Goal: Information Seeking & Learning: Learn about a topic

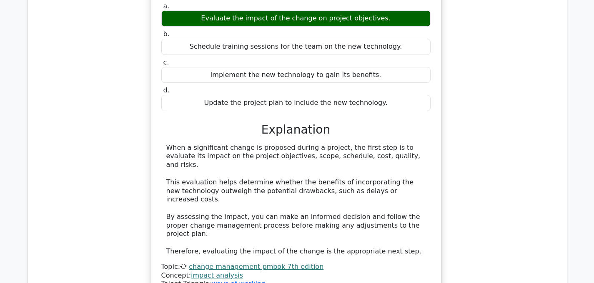
scroll to position [2692, 0]
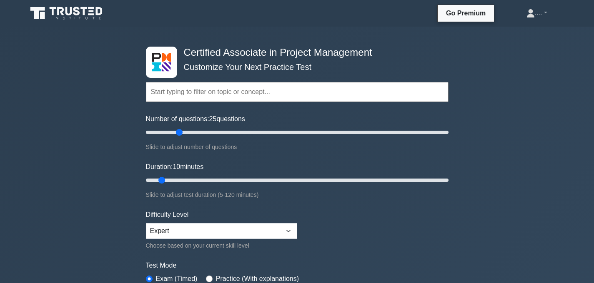
type input "25"
drag, startPoint x: 160, startPoint y: 133, endPoint x: 176, endPoint y: 130, distance: 16.6
click at [176, 130] on input "Number of questions: 25 questions" at bounding box center [297, 132] width 302 height 10
click at [182, 181] on input "Duration: 20 minutes" at bounding box center [297, 180] width 302 height 10
drag, startPoint x: 189, startPoint y: 184, endPoint x: 181, endPoint y: 179, distance: 9.1
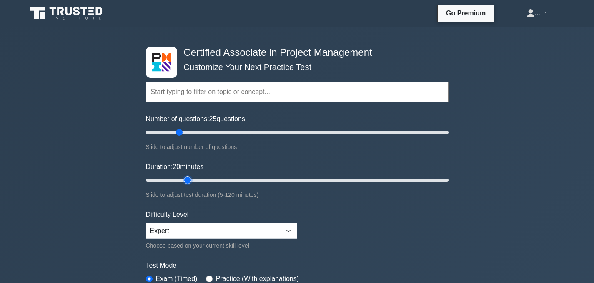
click at [182, 178] on input "Duration: 20 minutes" at bounding box center [297, 180] width 302 height 10
click at [181, 179] on input "Duration: 20 minutes" at bounding box center [297, 180] width 302 height 10
click at [179, 178] on input "Duration: 15 minutes" at bounding box center [297, 180] width 302 height 10
click at [183, 180] on input "Duration: 20 minutes" at bounding box center [297, 180] width 302 height 10
click at [192, 180] on input "Duration: 20 minutes" at bounding box center [297, 180] width 302 height 10
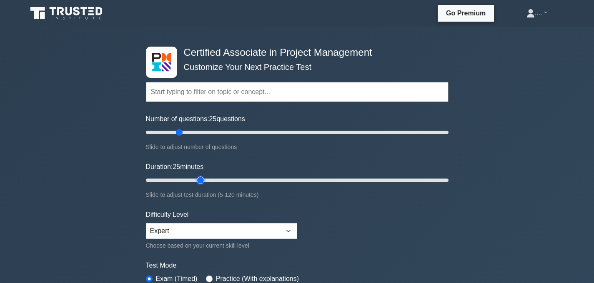
type input "25"
click at [197, 181] on input "Duration: 25 minutes" at bounding box center [297, 180] width 302 height 10
click at [151, 204] on form "Topics Project Scope Management Project Time Management Project Cost Management…" at bounding box center [297, 185] width 302 height 257
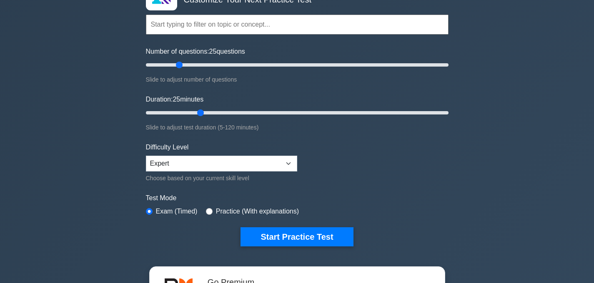
scroll to position [70, 0]
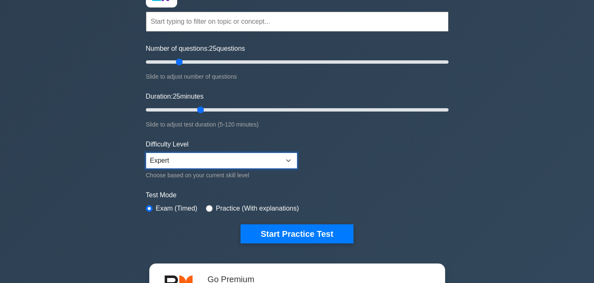
click at [287, 160] on select "Beginner Intermediate Expert" at bounding box center [221, 161] width 151 height 16
select select "intermediate"
click at [146, 153] on select "Beginner Intermediate Expert" at bounding box center [221, 161] width 151 height 16
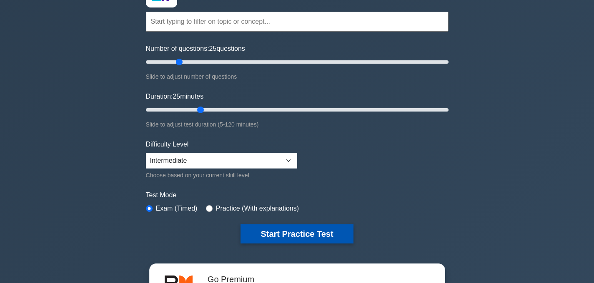
click at [300, 232] on button "Start Practice Test" at bounding box center [296, 234] width 112 height 19
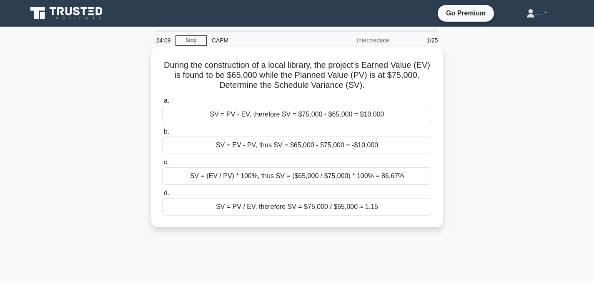
click at [289, 150] on div "SV = EV - PV, thus SV = $65,000 - $75,000 = -$10,000" at bounding box center [297, 145] width 270 height 17
click at [162, 135] on input "b. SV = EV - PV, thus SV = $65,000 - $75,000 = -$10,000" at bounding box center [162, 131] width 0 height 5
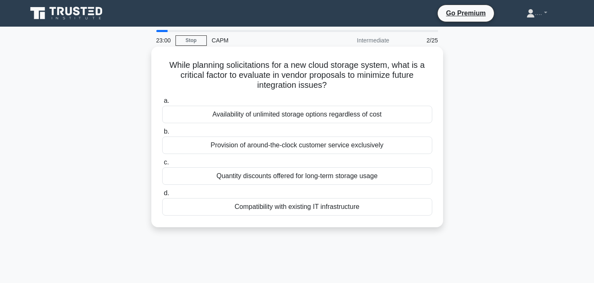
click at [291, 143] on div "Provision of around-the-clock customer service exclusively" at bounding box center [297, 145] width 270 height 17
click at [162, 135] on input "b. Provision of around-the-clock customer service exclusively" at bounding box center [162, 131] width 0 height 5
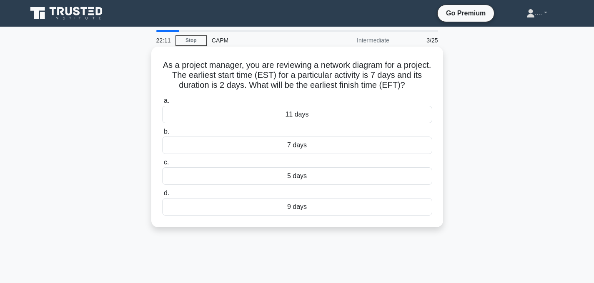
click at [307, 178] on div "5 days" at bounding box center [297, 175] width 270 height 17
click at [162, 165] on input "c. 5 days" at bounding box center [162, 162] width 0 height 5
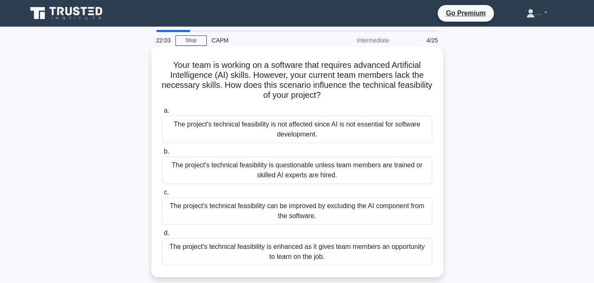
click at [320, 85] on h5 "Your team is working on a software that requires advanced Artificial Intelligen…" at bounding box center [297, 80] width 272 height 41
click at [317, 259] on div "The project's technical feasibility is enhanced as it gives team members an opp…" at bounding box center [297, 251] width 270 height 27
click at [162, 236] on input "d. The project's technical feasibility is enhanced as it gives team members an …" at bounding box center [162, 233] width 0 height 5
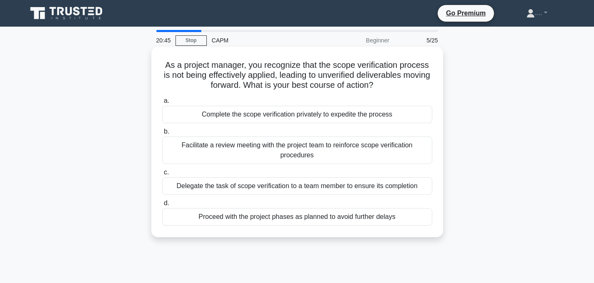
click at [311, 155] on div "Facilitate a review meeting with the project team to reinforce scope verificati…" at bounding box center [297, 150] width 270 height 27
click at [162, 135] on input "b. Facilitate a review meeting with the project team to reinforce scope verific…" at bounding box center [162, 131] width 0 height 5
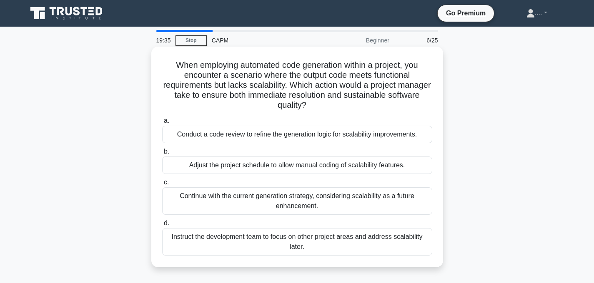
click at [299, 134] on div "Conduct a code review to refine the generation logic for scalability improvemen…" at bounding box center [297, 134] width 270 height 17
click at [162, 124] on input "a. Conduct a code review to refine the generation logic for scalability improve…" at bounding box center [162, 120] width 0 height 5
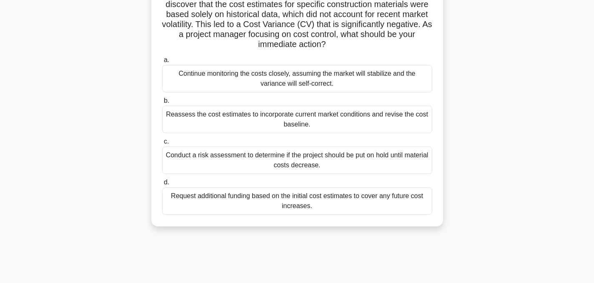
scroll to position [74, 0]
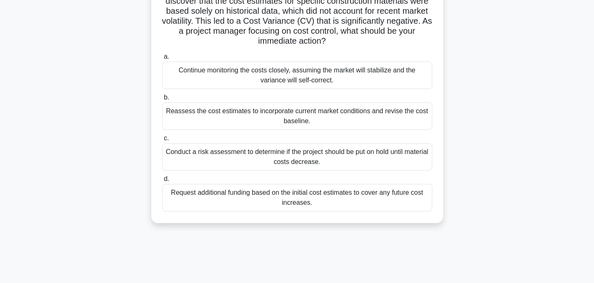
click at [377, 114] on div "Reassess the cost estimates to incorporate current market conditions and revise…" at bounding box center [297, 115] width 270 height 27
click at [162, 100] on input "b. Reassess the cost estimates to incorporate current market conditions and rev…" at bounding box center [162, 97] width 0 height 5
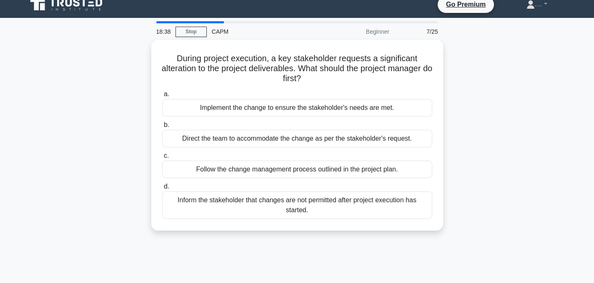
scroll to position [0, 0]
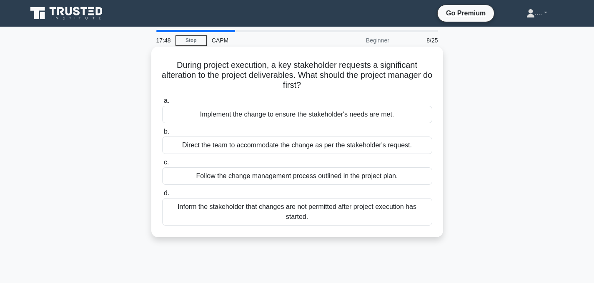
click at [422, 152] on div "Direct the team to accommodate the change as per the stakeholder's request." at bounding box center [297, 145] width 270 height 17
click at [162, 135] on input "b. Direct the team to accommodate the change as per the stakeholder's request." at bounding box center [162, 131] width 0 height 5
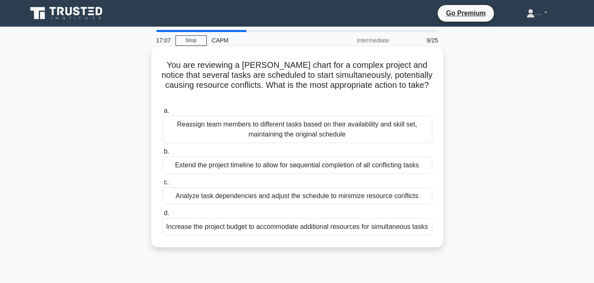
click at [407, 187] on div "Analyze task dependencies and adjust the schedule to minimize resource conflicts" at bounding box center [297, 195] width 270 height 17
click at [162, 185] on input "c. Analyze task dependencies and adjust the schedule to minimize resource confl…" at bounding box center [162, 182] width 0 height 5
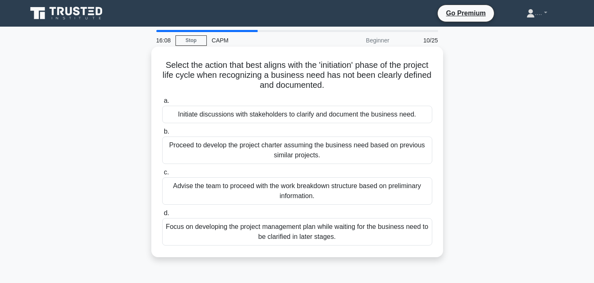
click at [398, 117] on div "Initiate discussions with stakeholders to clarify and document the business nee…" at bounding box center [297, 114] width 270 height 17
click at [162, 104] on input "a. Initiate discussions with stakeholders to clarify and document the business …" at bounding box center [162, 100] width 0 height 5
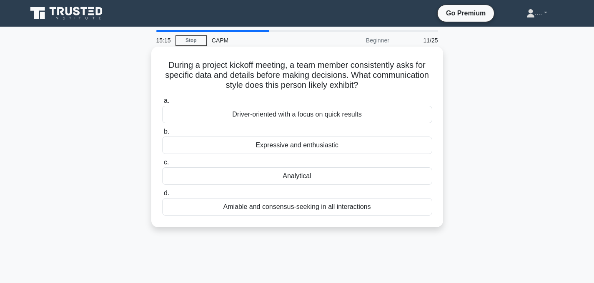
click at [384, 159] on label "c. Analytical" at bounding box center [297, 170] width 270 height 27
click at [162, 160] on input "c. Analytical" at bounding box center [162, 162] width 0 height 5
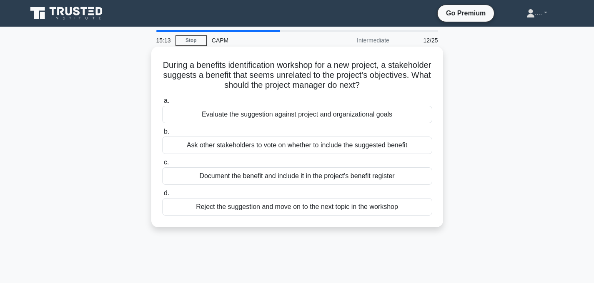
click at [401, 105] on label "a. Evaluate the suggestion against project and organizational goals" at bounding box center [297, 109] width 270 height 27
click at [162, 104] on input "a. Evaluate the suggestion against project and organizational goals" at bounding box center [162, 100] width 0 height 5
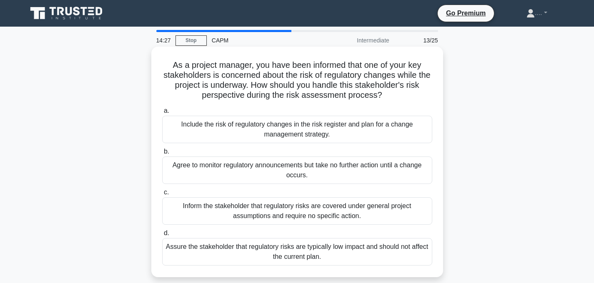
click at [366, 130] on div "Include the risk of regulatory changes in the risk register and plan for a chan…" at bounding box center [297, 129] width 270 height 27
click at [162, 114] on input "a. Include the risk of regulatory changes in the risk register and plan for a c…" at bounding box center [162, 110] width 0 height 5
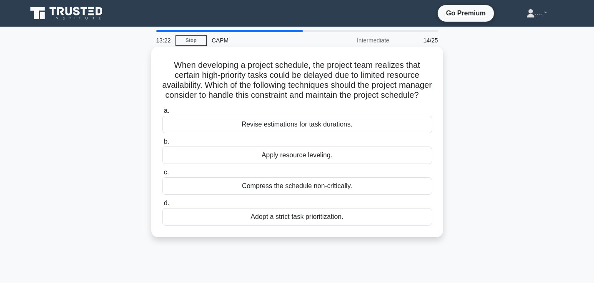
click at [310, 158] on div "Apply resource leveling." at bounding box center [297, 155] width 270 height 17
click at [162, 145] on input "b. Apply resource leveling." at bounding box center [162, 141] width 0 height 5
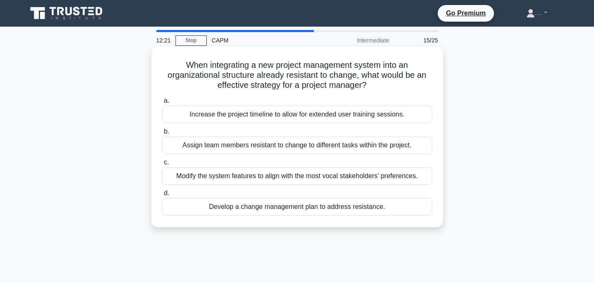
click at [354, 210] on div "Develop a change management plan to address resistance." at bounding box center [297, 206] width 270 height 17
click at [162, 196] on input "d. Develop a change management plan to address resistance." at bounding box center [162, 193] width 0 height 5
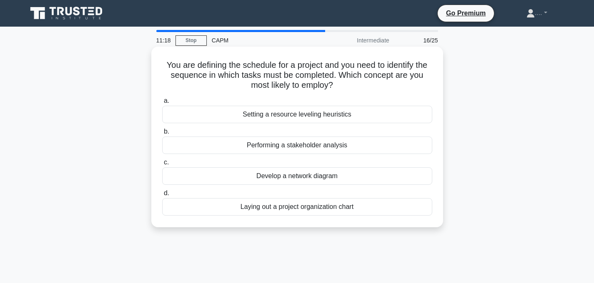
click at [339, 211] on div "Laying out a project organization chart" at bounding box center [297, 206] width 270 height 17
click at [162, 196] on input "d. Laying out a project organization chart" at bounding box center [162, 193] width 0 height 5
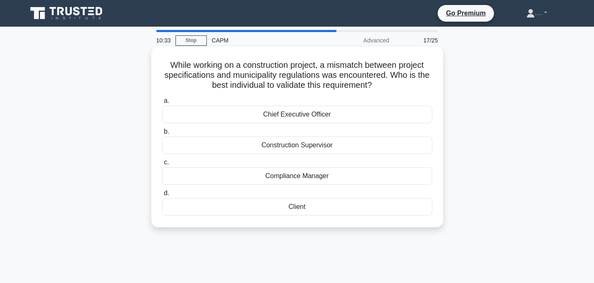
click at [313, 143] on div "Construction Supervisor" at bounding box center [297, 145] width 270 height 17
click at [162, 135] on input "b. Construction Supervisor" at bounding box center [162, 131] width 0 height 5
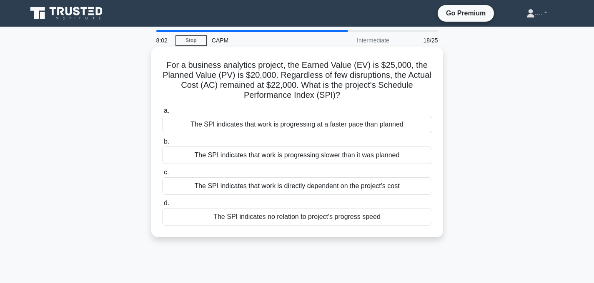
click at [370, 126] on div "The SPI indicates that work is progressing at a faster pace than planned" at bounding box center [297, 124] width 270 height 17
click at [162, 114] on input "a. The SPI indicates that work is progressing at a faster pace than planned" at bounding box center [162, 110] width 0 height 5
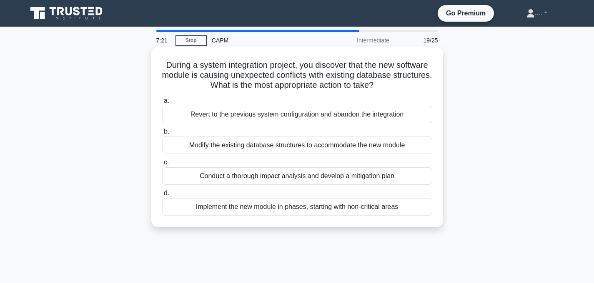
click at [253, 176] on div "Conduct a thorough impact analysis and develop a mitigation plan" at bounding box center [297, 175] width 270 height 17
click at [162, 165] on input "c. Conduct a thorough impact analysis and develop a mitigation plan" at bounding box center [162, 162] width 0 height 5
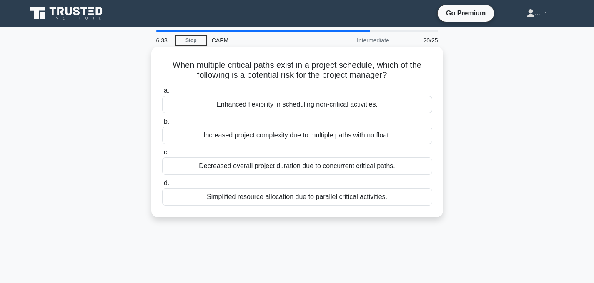
click at [313, 165] on div "Decreased overall project duration due to concurrent critical paths." at bounding box center [297, 165] width 270 height 17
click at [162, 155] on input "c. Decreased overall project duration due to concurrent critical paths." at bounding box center [162, 152] width 0 height 5
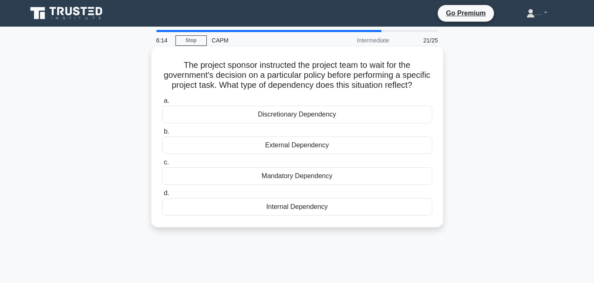
click at [251, 84] on h5 "The project sponsor instructed the project team to wait for the government's de…" at bounding box center [297, 75] width 272 height 31
click at [318, 113] on div "Discretionary Dependency" at bounding box center [297, 114] width 270 height 17
click at [162, 104] on input "a. Discretionary Dependency" at bounding box center [162, 100] width 0 height 5
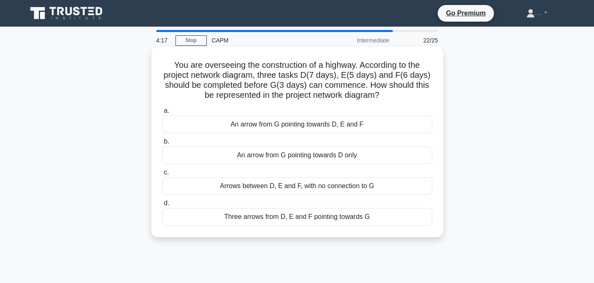
click at [314, 222] on div "Three arrows from D, E and F pointing towards G" at bounding box center [297, 216] width 270 height 17
click at [162, 206] on input "d. Three arrows from D, E and F pointing towards G" at bounding box center [162, 203] width 0 height 5
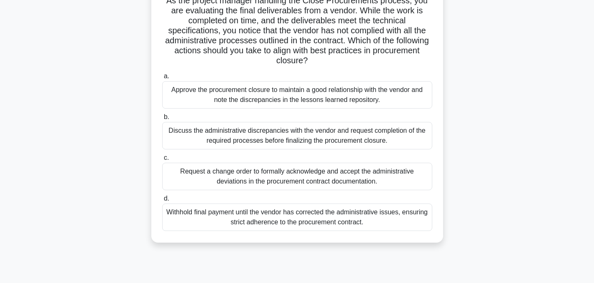
scroll to position [67, 0]
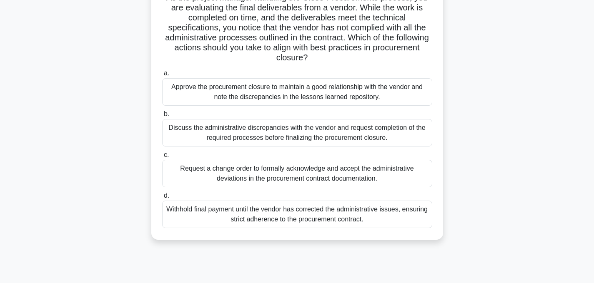
click at [421, 140] on div "Discuss the administrative discrepancies with the vendor and request completion…" at bounding box center [297, 132] width 270 height 27
click at [162, 117] on input "b. Discuss the administrative discrepancies with the vendor and request complet…" at bounding box center [162, 114] width 0 height 5
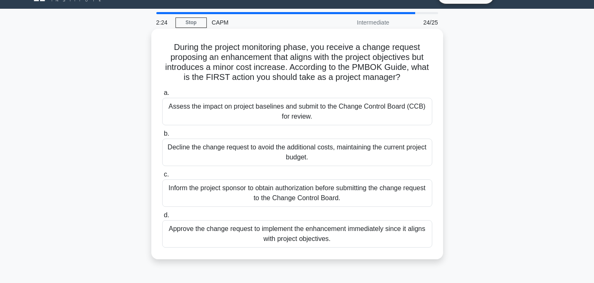
scroll to position [18, 0]
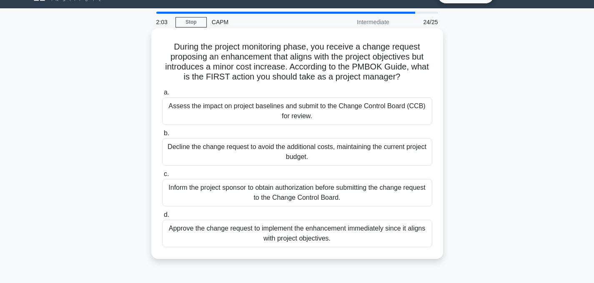
click at [311, 108] on div "Assess the impact on project baselines and submit to the Change Control Board (…" at bounding box center [297, 110] width 270 height 27
click at [162, 95] on input "a. Assess the impact on project baselines and submit to the Change Control Boar…" at bounding box center [162, 92] width 0 height 5
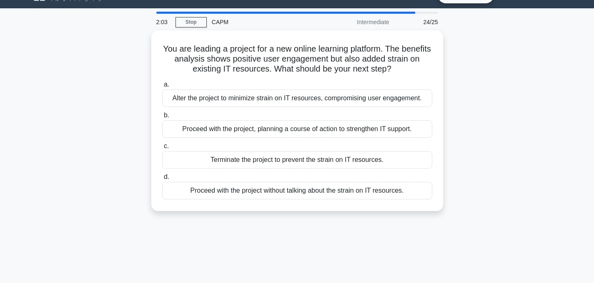
scroll to position [0, 0]
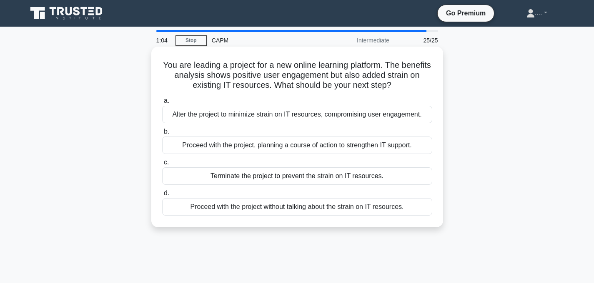
click at [272, 111] on div "Alter the project to minimize strain on IT resources, compromising user engagem…" at bounding box center [297, 114] width 270 height 17
click at [162, 104] on input "a. Alter the project to minimize strain on IT resources, compromising user enga…" at bounding box center [162, 100] width 0 height 5
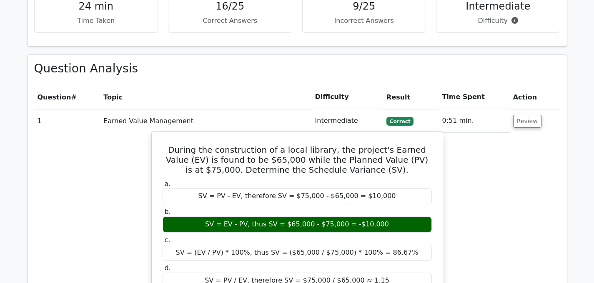
scroll to position [882, 0]
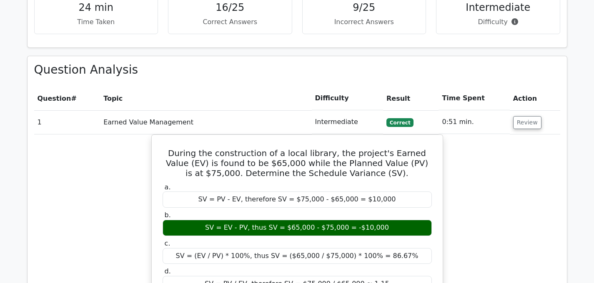
click at [275, 90] on th "Topic" at bounding box center [205, 99] width 211 height 24
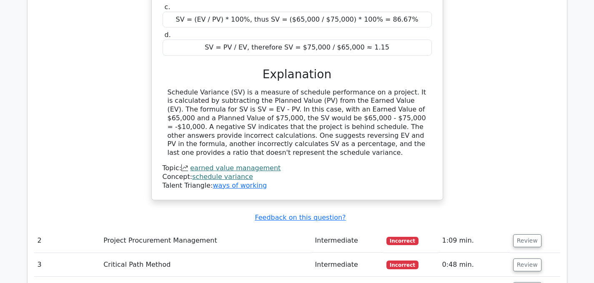
scroll to position [1121, 0]
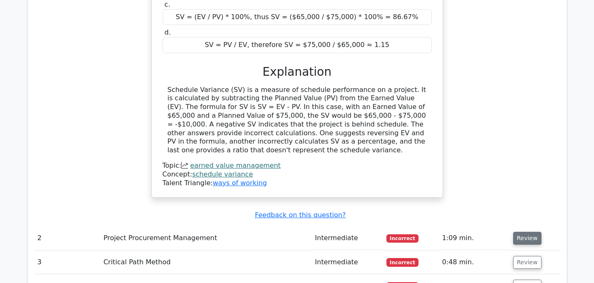
click at [519, 232] on button "Review" at bounding box center [527, 238] width 28 height 13
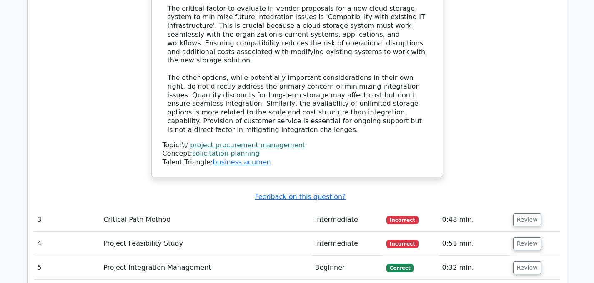
scroll to position [1556, 0]
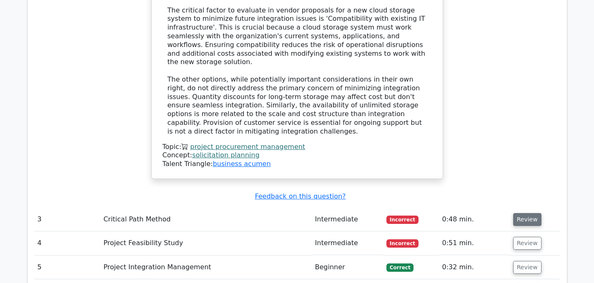
click at [535, 213] on button "Review" at bounding box center [527, 219] width 28 height 13
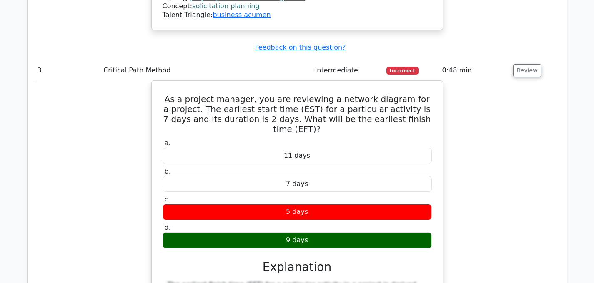
scroll to position [1704, 0]
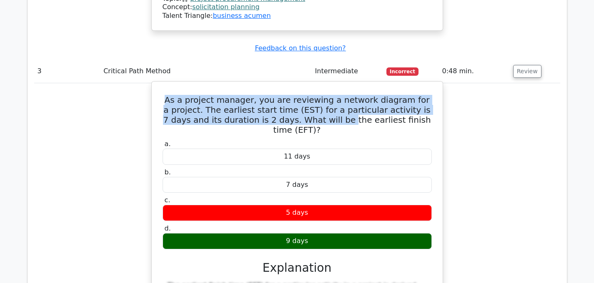
drag, startPoint x: 164, startPoint y: 67, endPoint x: 348, endPoint y: 91, distance: 186.1
click at [310, 95] on h5 "As a project manager, you are reviewing a network diagram for a project. The ea…" at bounding box center [297, 115] width 271 height 40
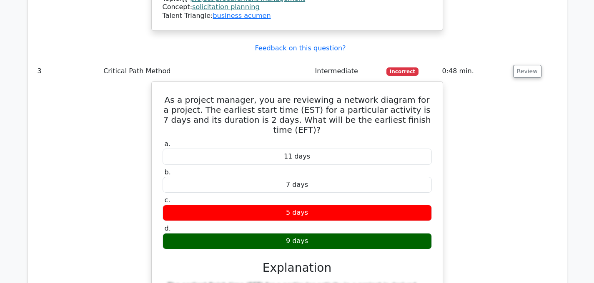
click at [349, 95] on h5 "As a project manager, you are reviewing a network diagram for a project. The ea…" at bounding box center [297, 115] width 271 height 40
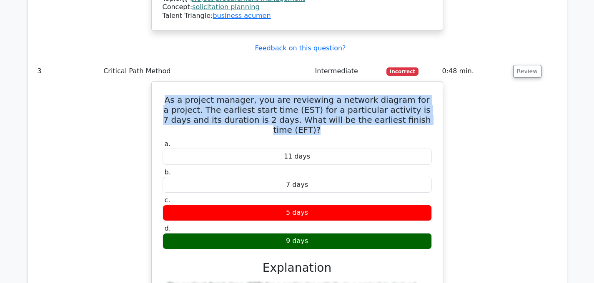
drag, startPoint x: 163, startPoint y: 69, endPoint x: 420, endPoint y: 89, distance: 257.8
click at [420, 95] on h5 "As a project manager, you are reviewing a network diagram for a project. The ea…" at bounding box center [297, 115] width 271 height 40
copy h5 "As a project manager, you are reviewing a network diagram for a project. The ea…"
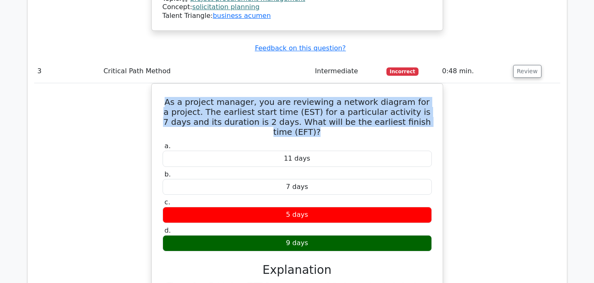
click at [478, 150] on div "As a project manager, you are reviewing a network diagram for a project. The ea…" at bounding box center [297, 251] width 526 height 337
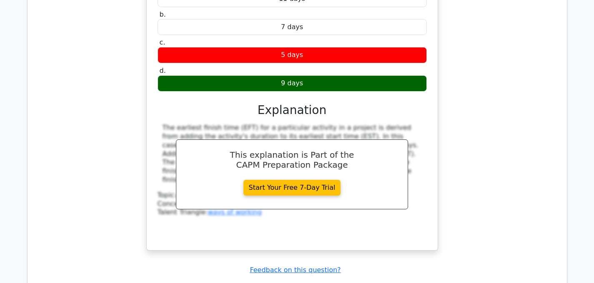
scroll to position [1888, 0]
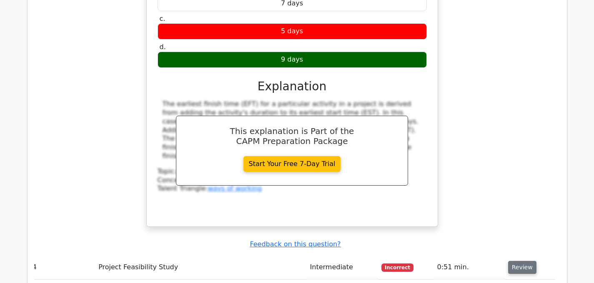
click at [508, 261] on button "Review" at bounding box center [522, 267] width 28 height 13
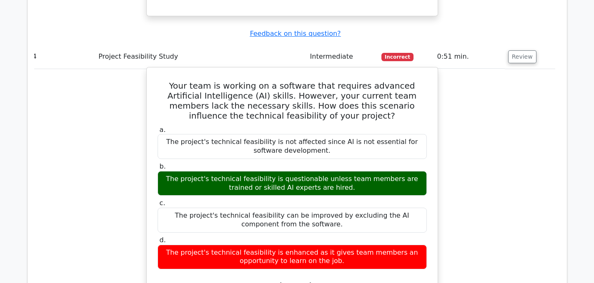
scroll to position [2101, 0]
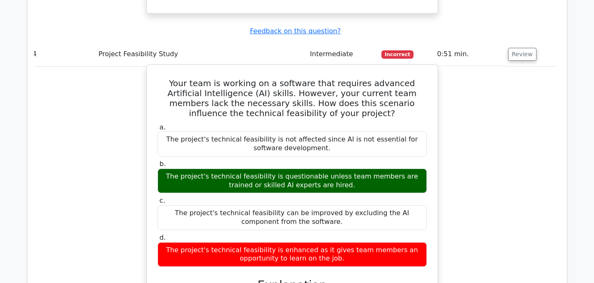
click at [320, 205] on div "The project's technical feasibility can be improved by excluding the AI compone…" at bounding box center [291, 217] width 269 height 25
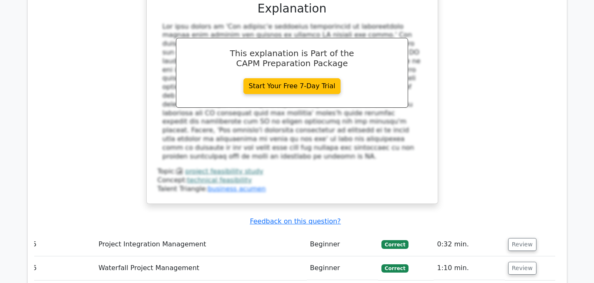
scroll to position [2381, 0]
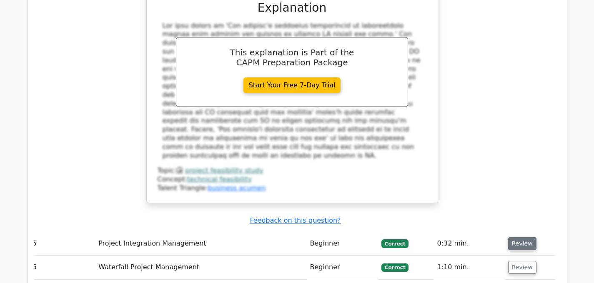
click at [523, 237] on button "Review" at bounding box center [522, 243] width 28 height 13
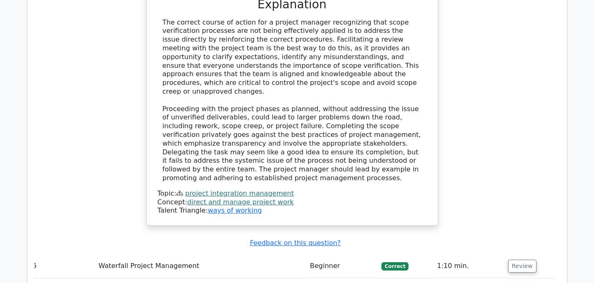
scroll to position [2839, 0]
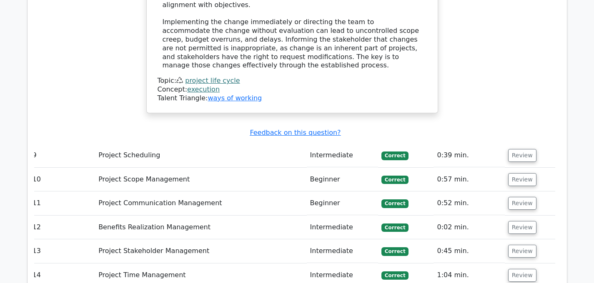
scroll to position [3428, 0]
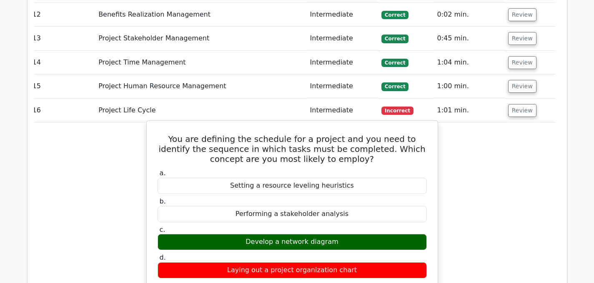
scroll to position [3631, 0]
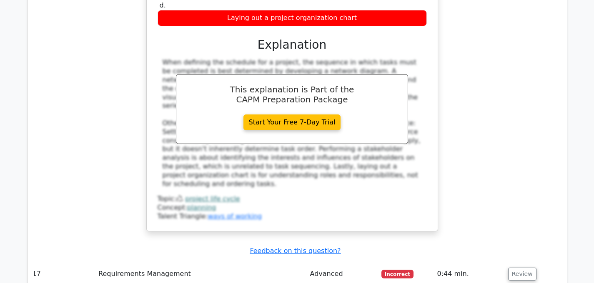
scroll to position [3887, 0]
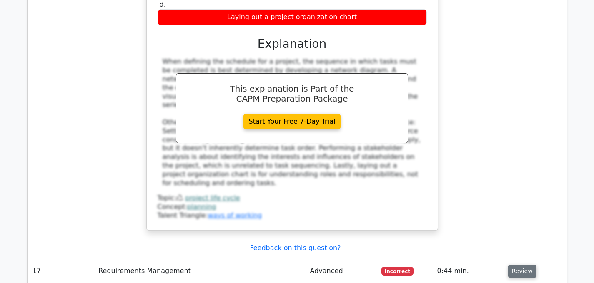
click at [510, 265] on button "Review" at bounding box center [522, 271] width 28 height 13
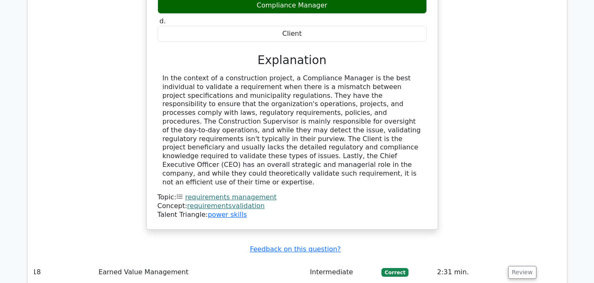
scroll to position [4296, 0]
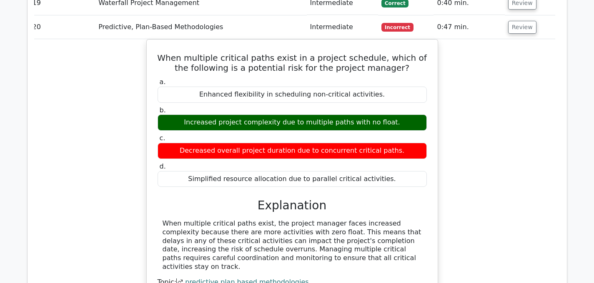
scroll to position [4591, 0]
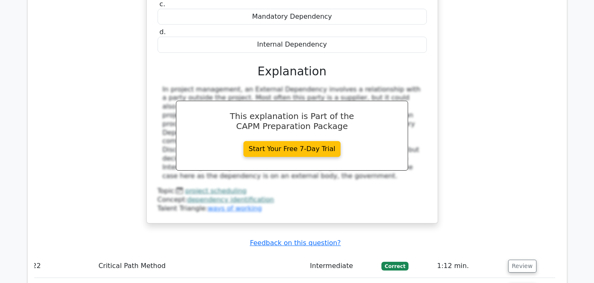
scroll to position [5063, 0]
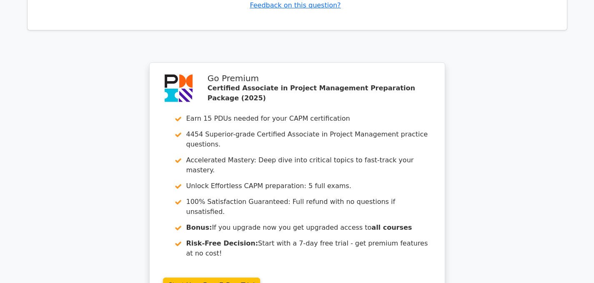
scroll to position [5789, 0]
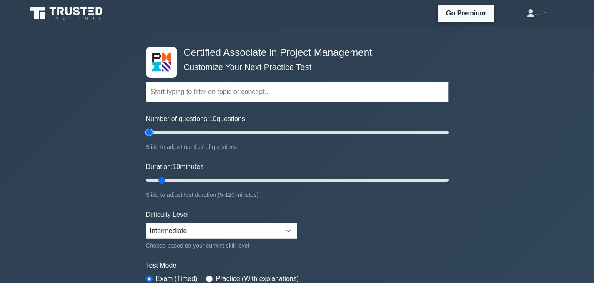
type input "5"
click at [148, 131] on input "Number of questions: 10 questions" at bounding box center [297, 132] width 302 height 10
type input "5"
click at [150, 180] on input "Duration: 10 minutes" at bounding box center [297, 180] width 302 height 10
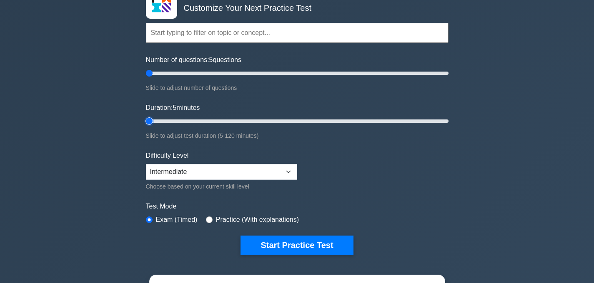
scroll to position [63, 0]
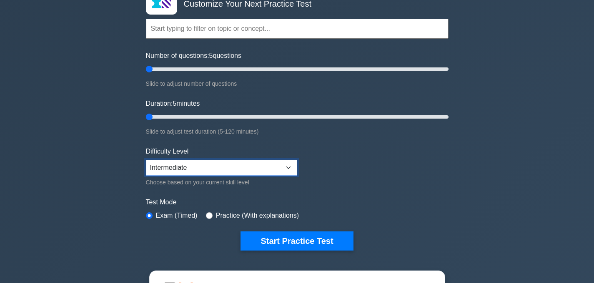
click at [205, 170] on select "Beginner Intermediate Expert" at bounding box center [221, 168] width 151 height 16
click at [146, 160] on select "Beginner Intermediate Expert" at bounding box center [221, 168] width 151 height 16
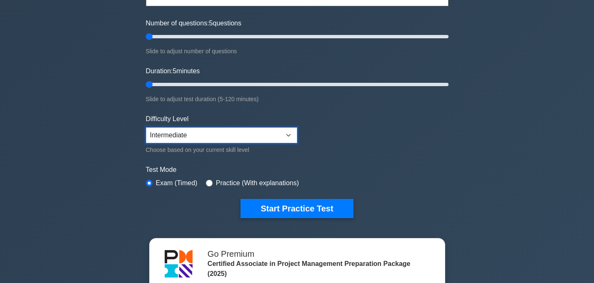
scroll to position [97, 0]
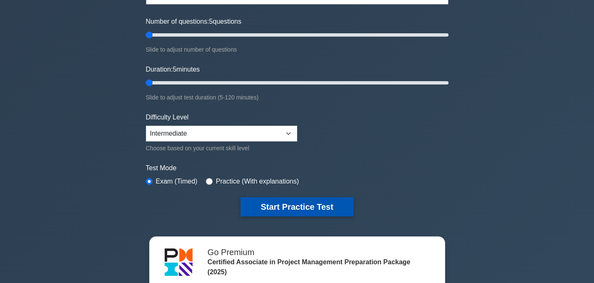
click at [257, 211] on button "Start Practice Test" at bounding box center [296, 206] width 112 height 19
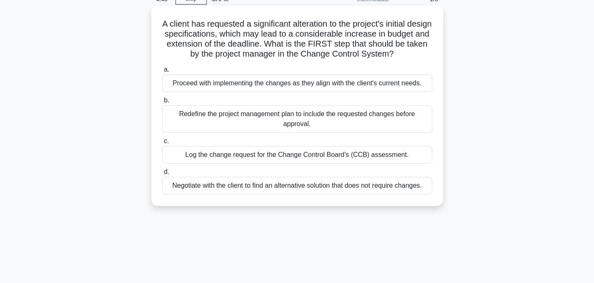
scroll to position [42, 0]
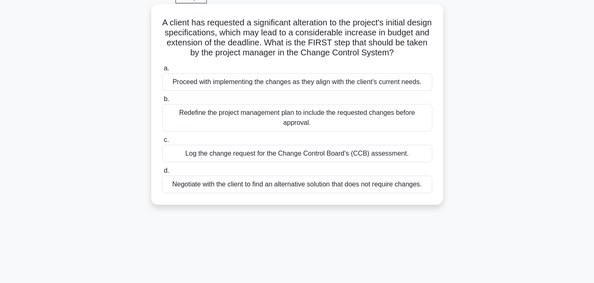
click at [270, 155] on div "Log the change request for the Change Control Board's (CCB) assessment." at bounding box center [297, 153] width 270 height 17
click at [162, 143] on input "c. Log the change request for the Change Control Board's (CCB) assessment." at bounding box center [162, 139] width 0 height 5
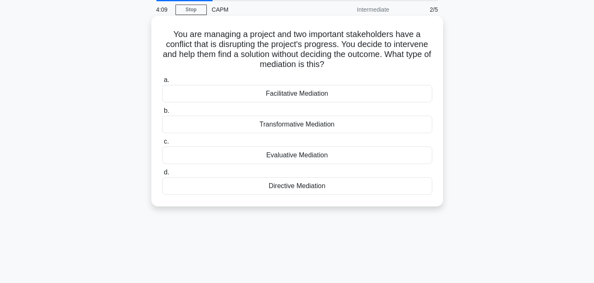
scroll to position [34, 0]
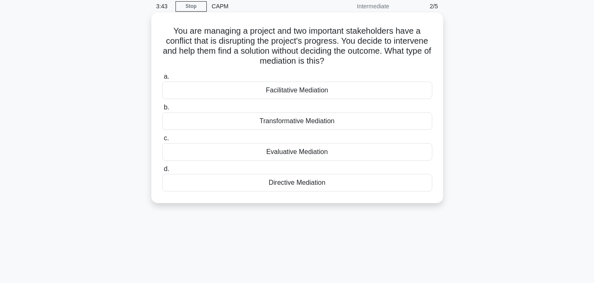
click at [297, 181] on div "Directive Mediation" at bounding box center [297, 182] width 270 height 17
click at [162, 172] on input "d. Directive Mediation" at bounding box center [162, 169] width 0 height 5
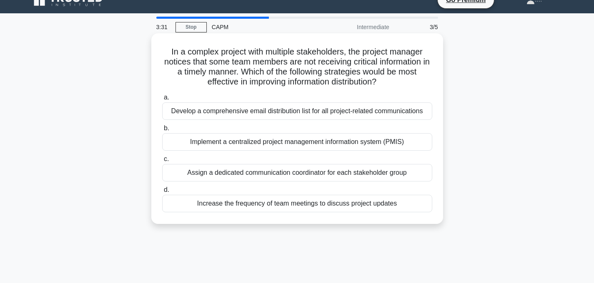
scroll to position [15, 0]
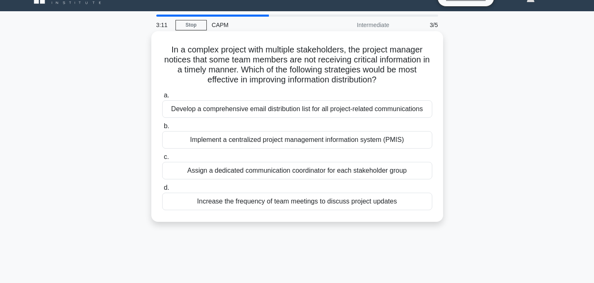
click at [262, 144] on div "Implement a centralized project management information system (PMIS)" at bounding box center [297, 139] width 270 height 17
click at [162, 129] on input "b. Implement a centralized project management information system (PMIS)" at bounding box center [162, 126] width 0 height 5
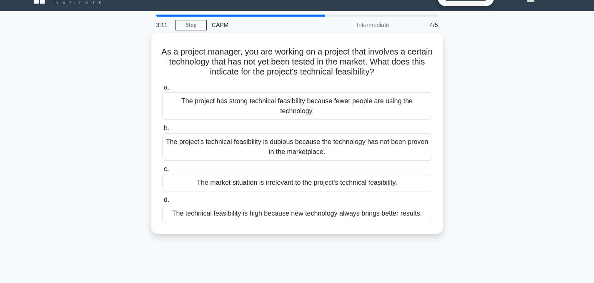
scroll to position [0, 0]
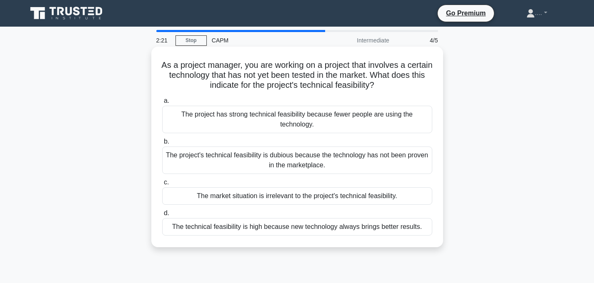
click at [283, 161] on div "The project's technical feasibility is dubious because the technology has not b…" at bounding box center [297, 160] width 270 height 27
click at [162, 145] on input "b. The project's technical feasibility is dubious because the technology has no…" at bounding box center [162, 141] width 0 height 5
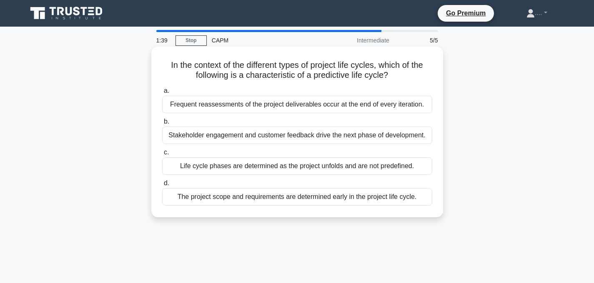
click at [319, 165] on div "Life cycle phases are determined as the project unfolds and are not predefined." at bounding box center [297, 165] width 270 height 17
click at [162, 155] on input "c. Life cycle phases are determined as the project unfolds and are not predefin…" at bounding box center [162, 152] width 0 height 5
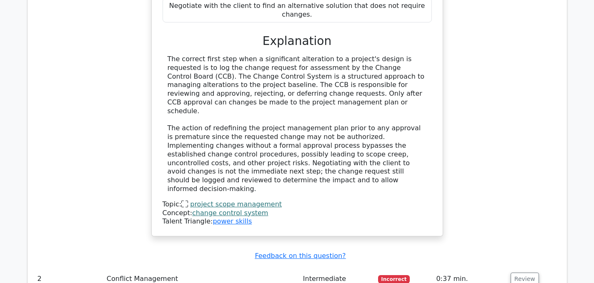
scroll to position [889, 0]
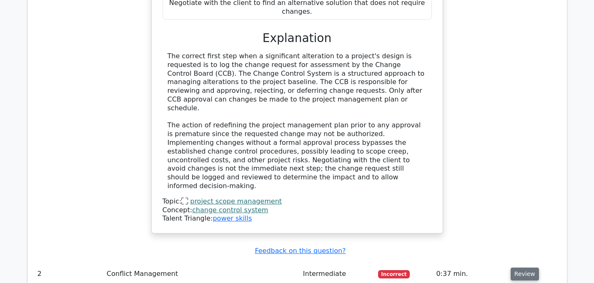
click at [516, 268] on button "Review" at bounding box center [524, 274] width 28 height 13
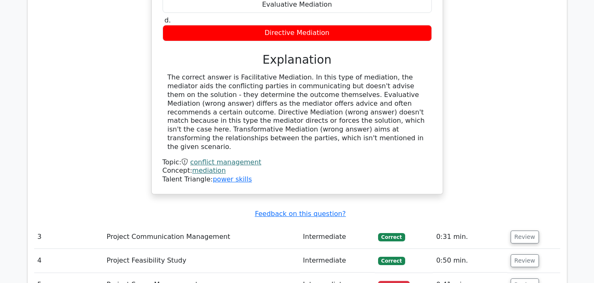
scroll to position [1302, 0]
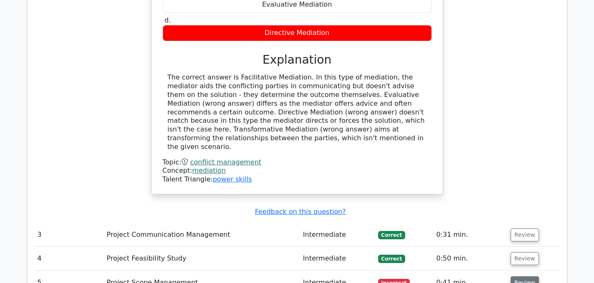
click at [514, 277] on button "Review" at bounding box center [524, 283] width 28 height 13
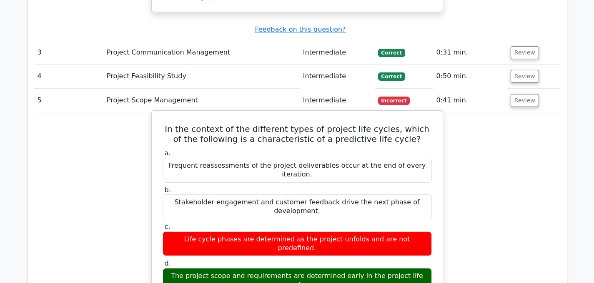
scroll to position [1487, 0]
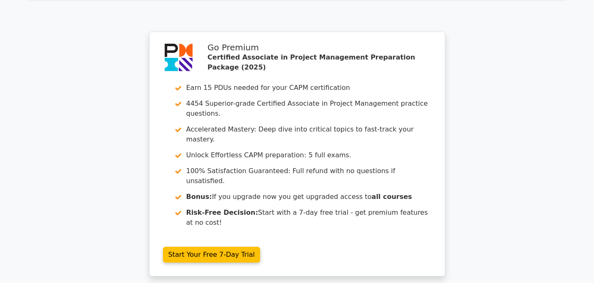
scroll to position [2081, 0]
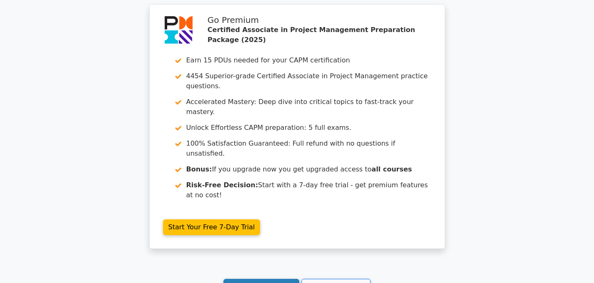
click at [266, 279] on link "Continue practicing" at bounding box center [261, 287] width 76 height 16
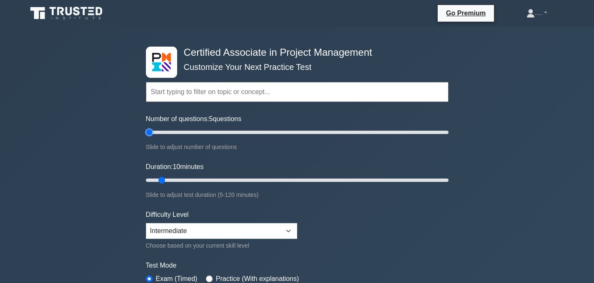
type input "5"
click at [148, 132] on input "Number of questions: 5 questions" at bounding box center [297, 132] width 302 height 10
type input "5"
click at [150, 179] on input "Duration: 5 minutes" at bounding box center [297, 180] width 302 height 10
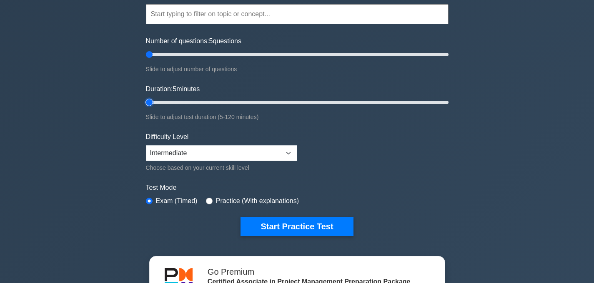
scroll to position [81, 0]
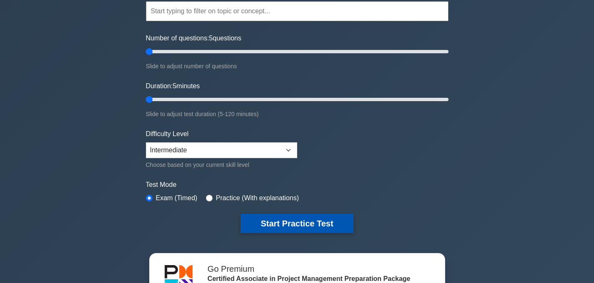
click at [232, 228] on div "Start Practice Test" at bounding box center [297, 223] width 302 height 19
click at [264, 227] on button "Start Practice Test" at bounding box center [296, 223] width 112 height 19
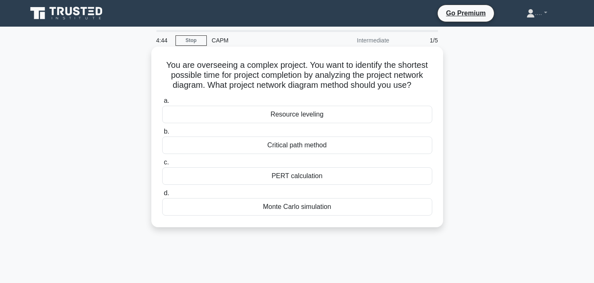
click at [272, 149] on div "Critical path method" at bounding box center [297, 145] width 270 height 17
click at [162, 135] on input "b. Critical path method" at bounding box center [162, 131] width 0 height 5
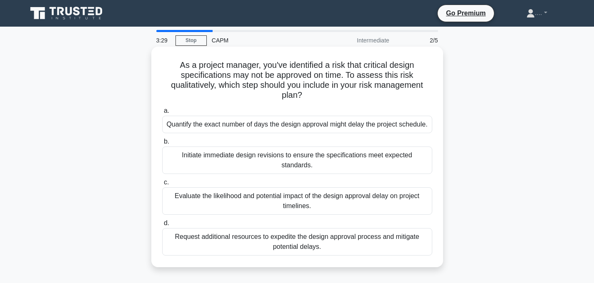
click at [267, 203] on div "Evaluate the likelihood and potential impact of the design approval delay on pr…" at bounding box center [297, 200] width 270 height 27
click at [162, 185] on input "c. Evaluate the likelihood and potential impact of the design approval delay on…" at bounding box center [162, 182] width 0 height 5
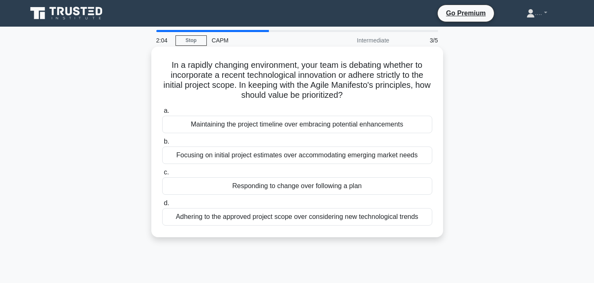
click at [302, 125] on div "Maintaining the project timeline over embracing potential enhancements" at bounding box center [297, 124] width 270 height 17
click at [162, 114] on input "a. Maintaining the project timeline over embracing potential enhancements" at bounding box center [162, 110] width 0 height 5
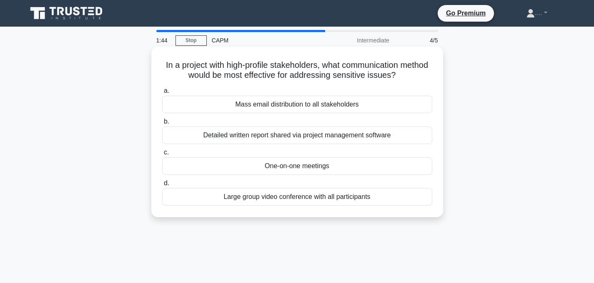
click at [292, 168] on div "One-on-one meetings" at bounding box center [297, 165] width 270 height 17
click at [162, 155] on input "c. One-on-one meetings" at bounding box center [162, 152] width 0 height 5
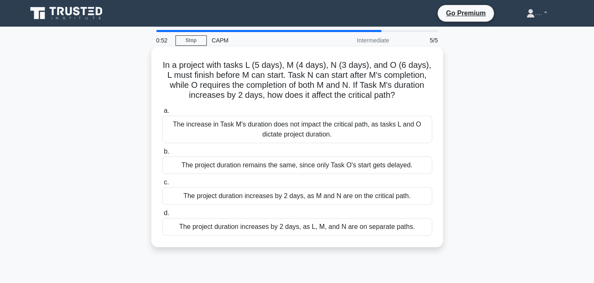
click at [310, 200] on div "The project duration increases by 2 days, as M and N are on the critical path." at bounding box center [297, 195] width 270 height 17
click at [162, 185] on input "c. The project duration increases by 2 days, as M and N are on the critical pat…" at bounding box center [162, 182] width 0 height 5
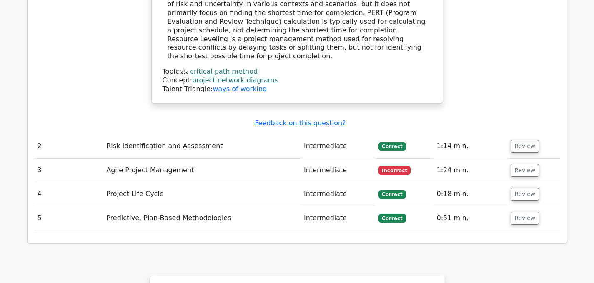
scroll to position [975, 0]
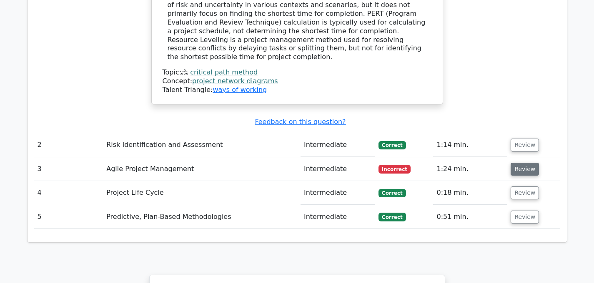
click at [512, 163] on button "Review" at bounding box center [524, 169] width 28 height 13
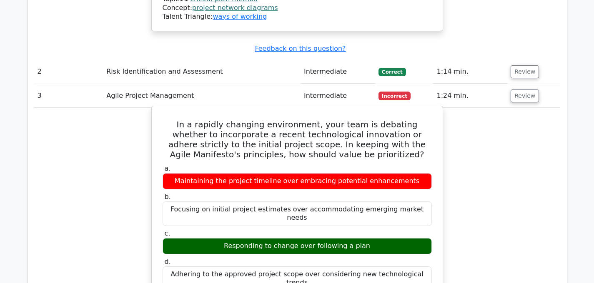
scroll to position [1043, 0]
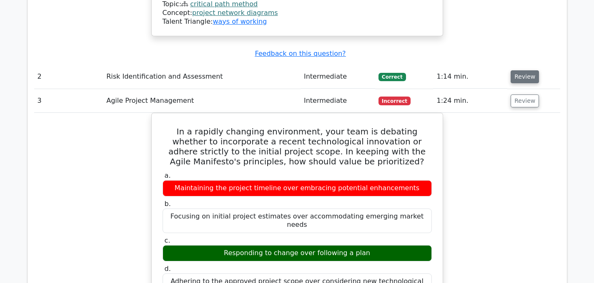
click at [522, 70] on button "Review" at bounding box center [524, 76] width 28 height 13
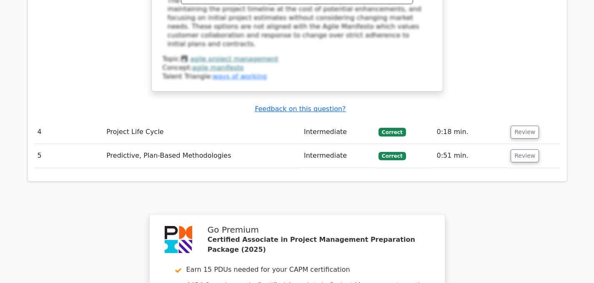
scroll to position [1838, 0]
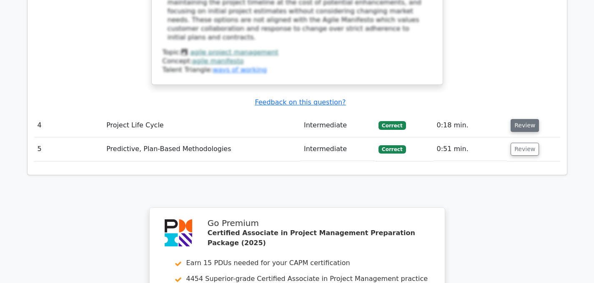
click at [519, 119] on button "Review" at bounding box center [524, 125] width 28 height 13
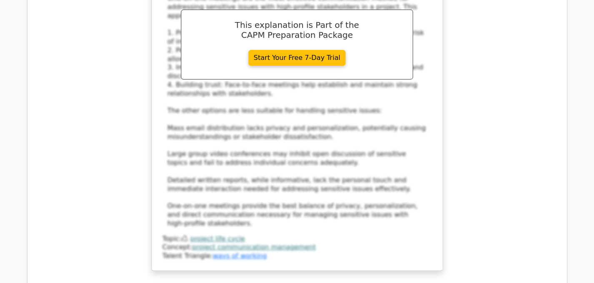
scroll to position [0, 2]
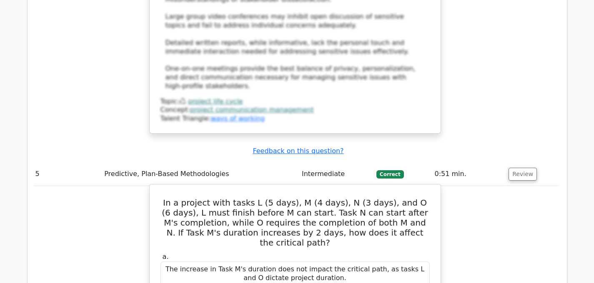
scroll to position [2300, 0]
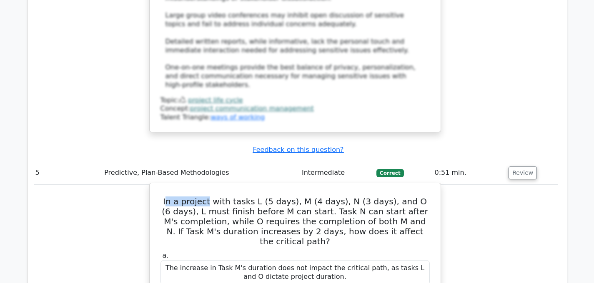
drag, startPoint x: 165, startPoint y: 129, endPoint x: 203, endPoint y: 130, distance: 38.3
click at [203, 197] on h5 "In a project with tasks L (5 days), M (4 days), N (3 days), and O (6 days), L m…" at bounding box center [295, 222] width 271 height 50
click at [160, 197] on h5 "In a project with tasks L (5 days), M (4 days), N (3 days), and O (6 days), L m…" at bounding box center [295, 222] width 271 height 50
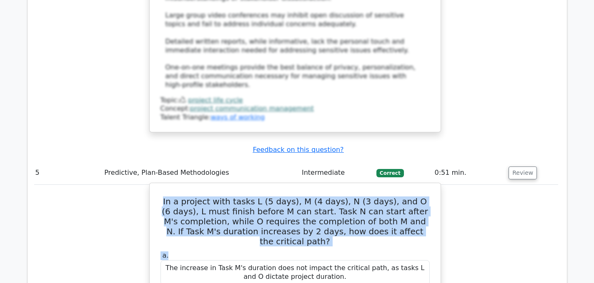
drag, startPoint x: 160, startPoint y: 125, endPoint x: 400, endPoint y: 173, distance: 244.7
copy div "In a project with tasks L (5 days), M (4 days), N (3 days), and O (6 days), L m…"
click at [283, 197] on h5 "In a project with tasks L (5 days), M (4 days), N (3 days), and O (6 days), L m…" at bounding box center [295, 222] width 271 height 50
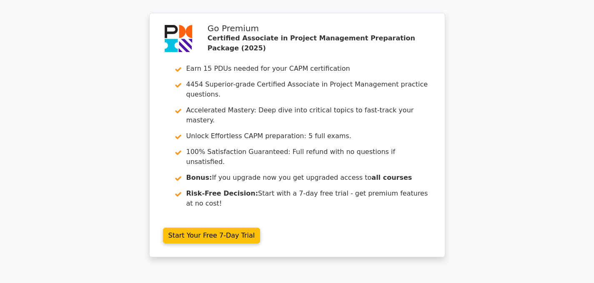
scroll to position [2981, 0]
